Goal: Task Accomplishment & Management: Manage account settings

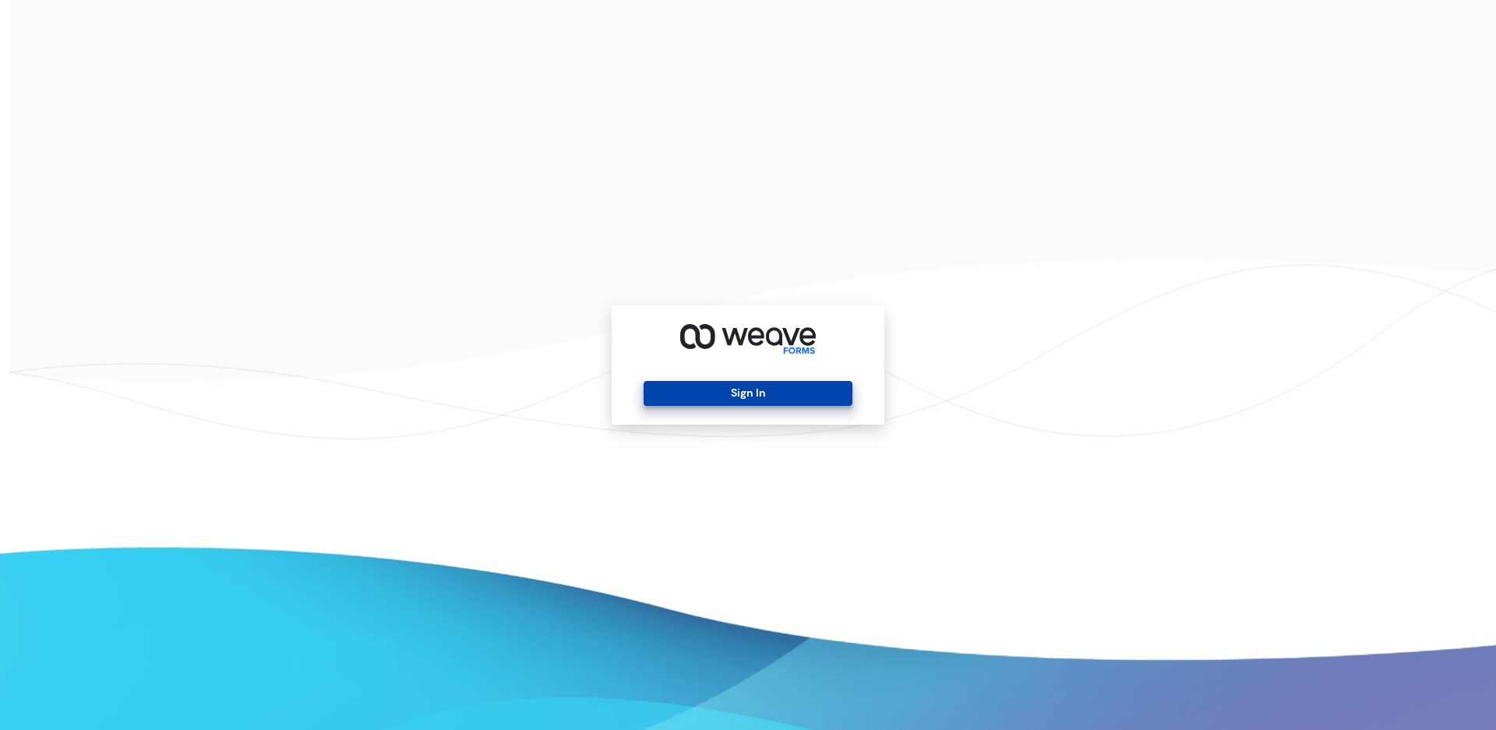
click at [750, 401] on button "Sign In" at bounding box center [748, 393] width 208 height 25
